Goal: Check status: Check status

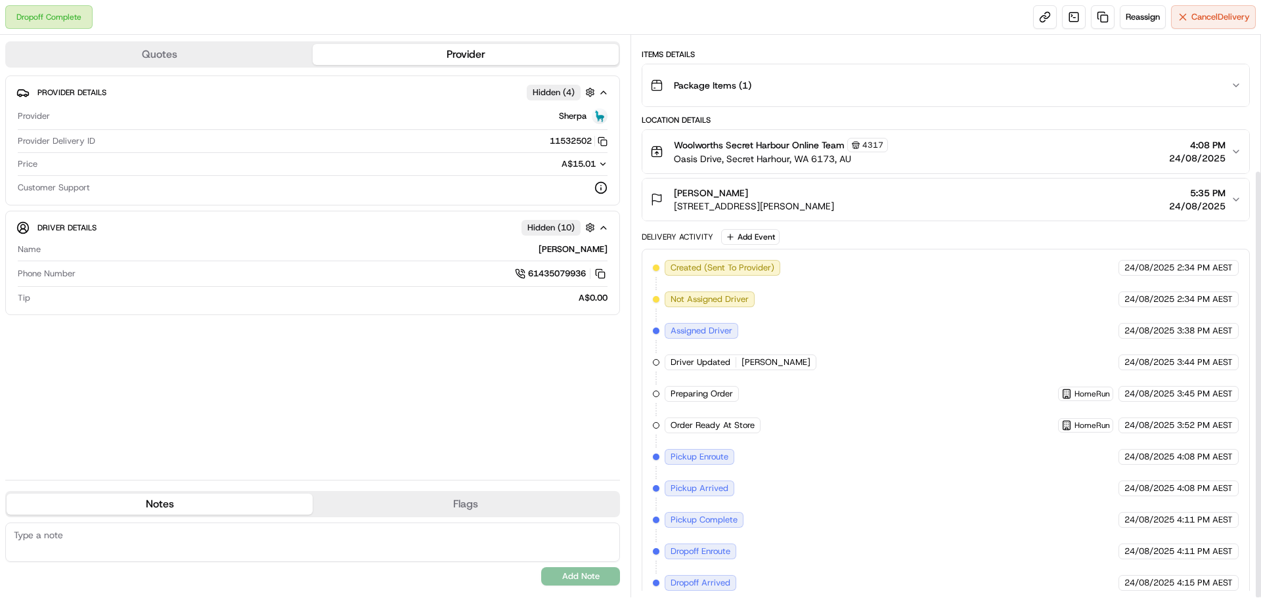
scroll to position [177, 0]
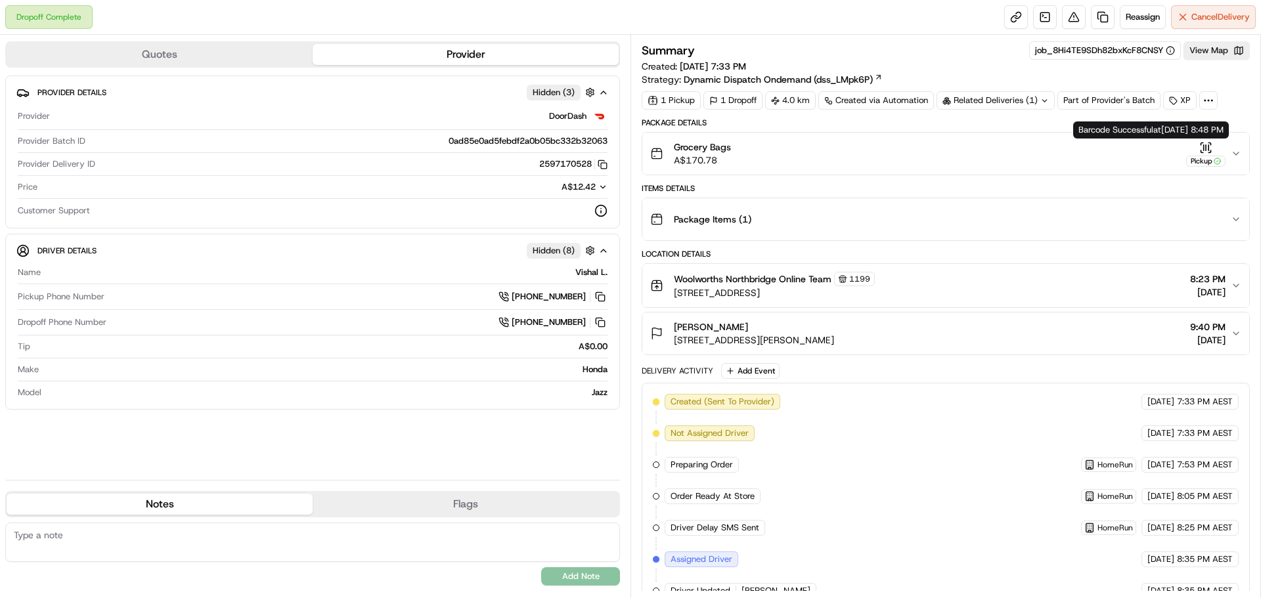
click at [1200, 152] on icon "button" at bounding box center [1205, 147] width 13 height 13
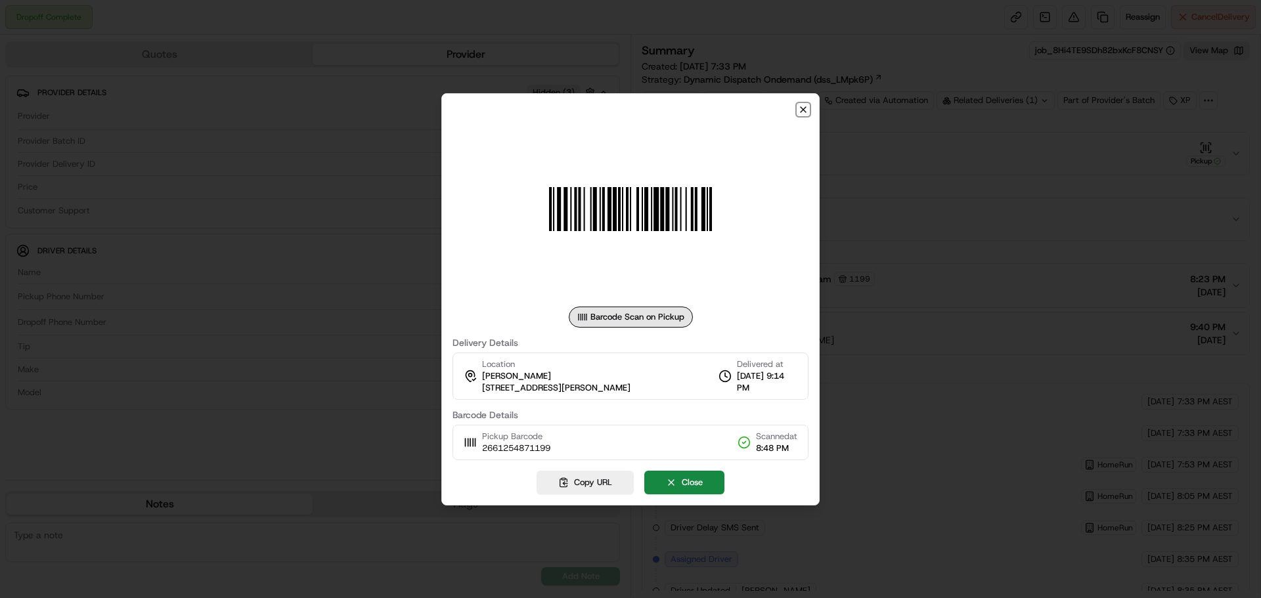
click at [804, 113] on icon "button" at bounding box center [803, 109] width 11 height 11
